Goal: Task Accomplishment & Management: Manage account settings

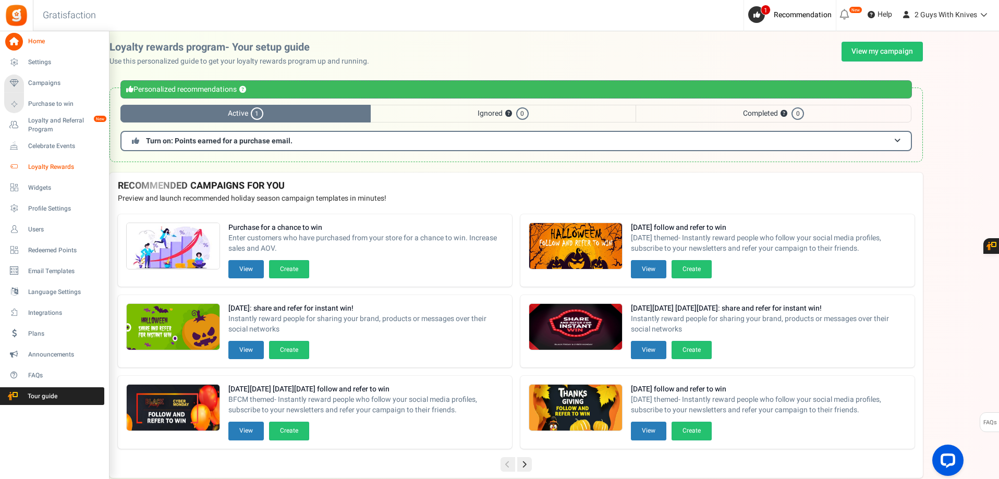
click at [62, 168] on span "Loyalty Rewards" at bounding box center [64, 167] width 73 height 9
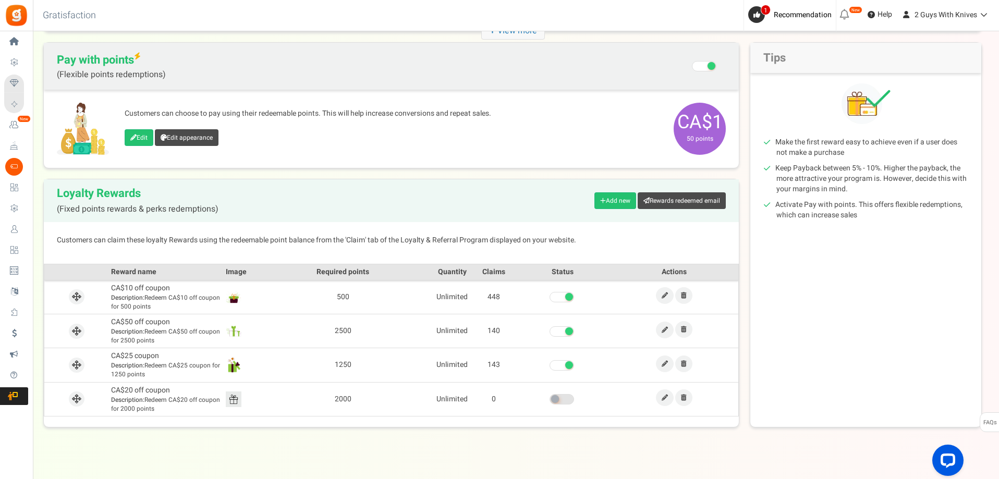
scroll to position [104, 0]
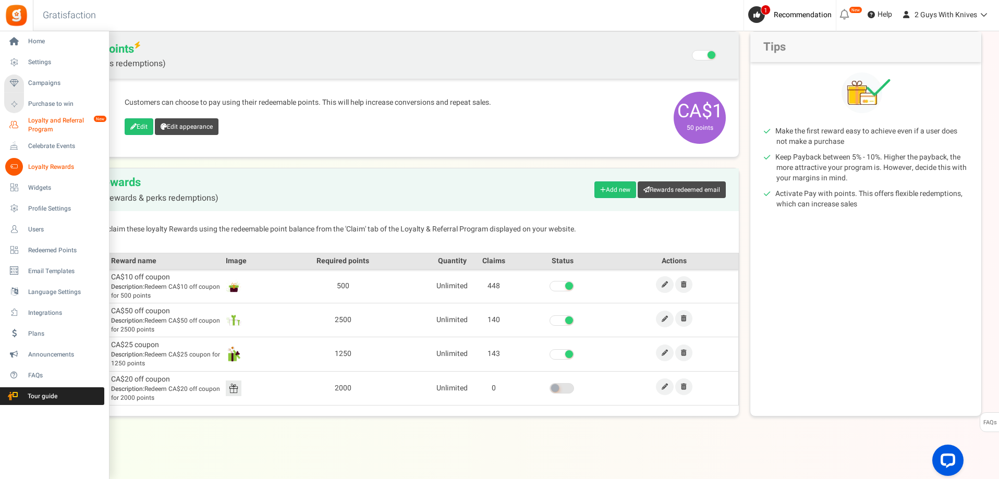
click at [72, 121] on span "Loyalty and Referral Program" at bounding box center [66, 125] width 76 height 18
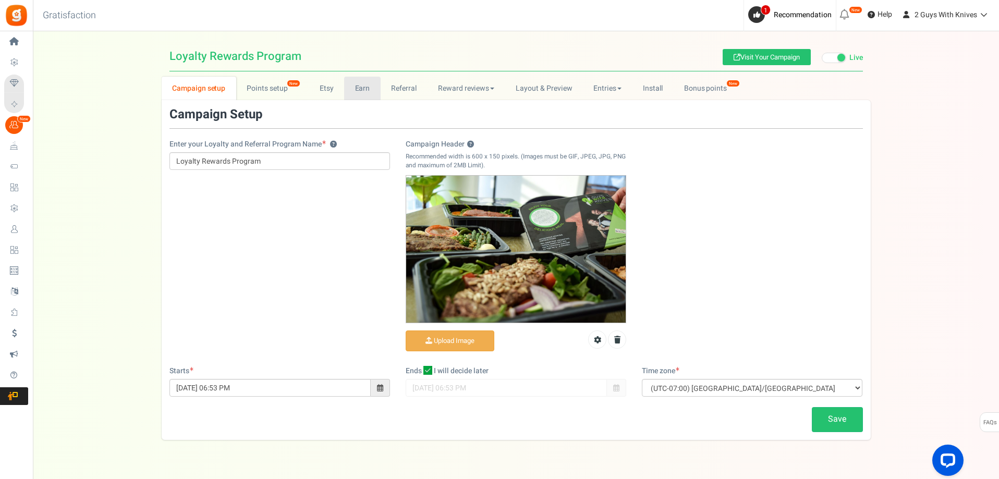
click at [374, 91] on link "Earn" at bounding box center [362, 88] width 36 height 23
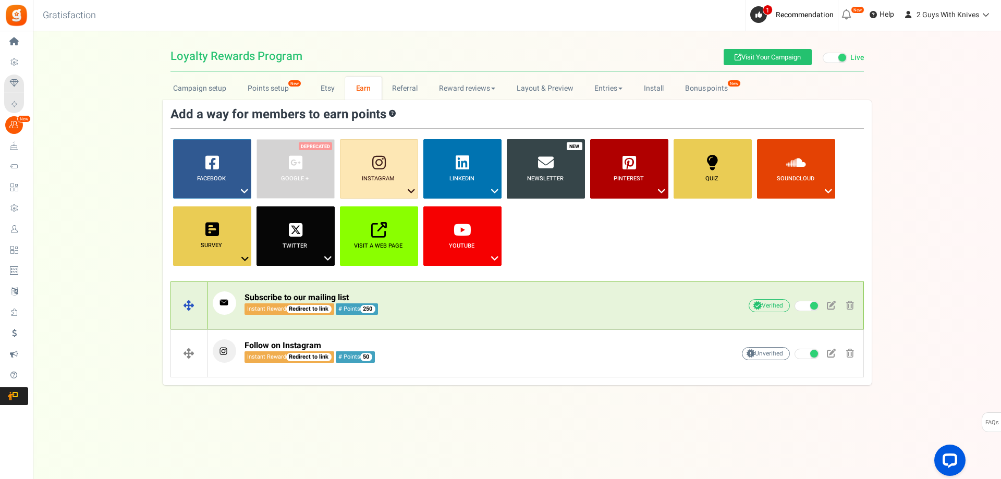
select select "0881238868"
click at [427, 316] on div "Subscribe to our mailing list Instant Reward Redirect to link # Points 250 Sync…" at bounding box center [457, 305] width 489 height 29
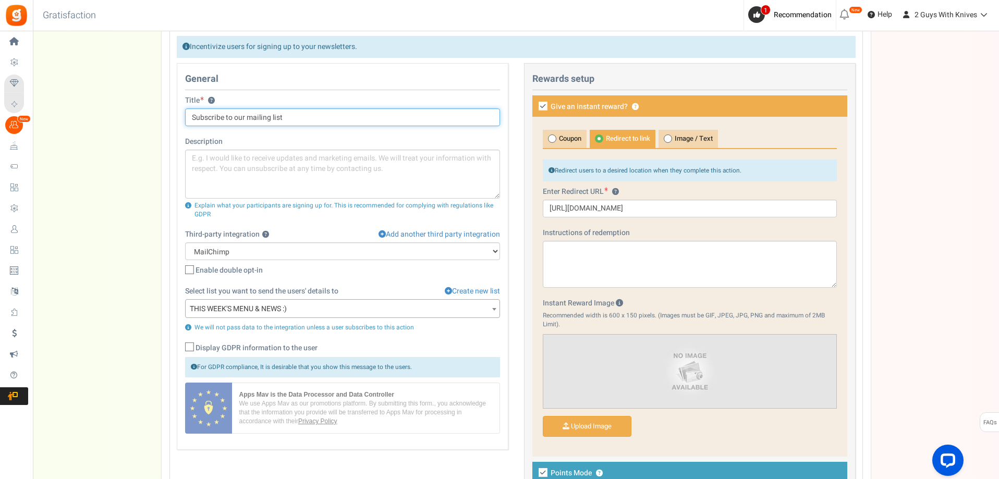
scroll to position [313, 0]
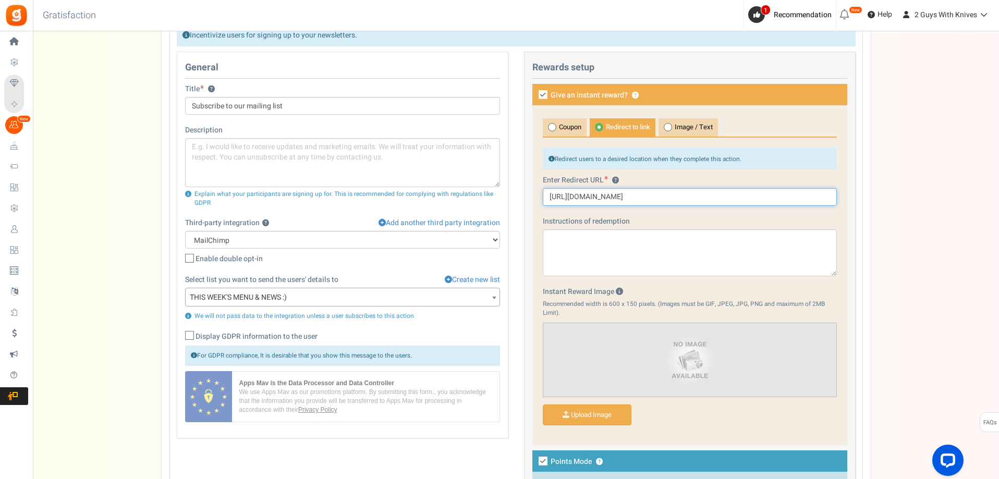
drag, startPoint x: 649, startPoint y: 198, endPoint x: 659, endPoint y: 198, distance: 9.4
click at [659, 198] on input "[URL][DOMAIN_NAME]" at bounding box center [690, 197] width 294 height 18
click at [647, 194] on input "[URL][DOMAIN_NAME]" at bounding box center [690, 197] width 294 height 18
click at [669, 193] on input "[URL][DOMAIN_NAME]" at bounding box center [690, 197] width 294 height 18
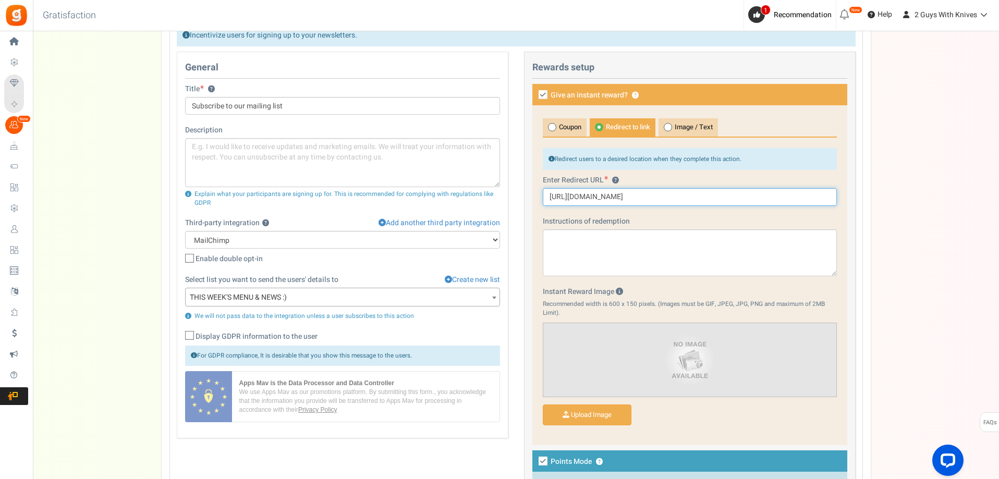
click at [669, 195] on input "[URL][DOMAIN_NAME]" at bounding box center [690, 197] width 294 height 18
click at [669, 199] on input "[URL][DOMAIN_NAME]" at bounding box center [690, 197] width 294 height 18
click at [668, 201] on input "[URL][DOMAIN_NAME]" at bounding box center [690, 197] width 294 height 18
